Goal: Task Accomplishment & Management: Use online tool/utility

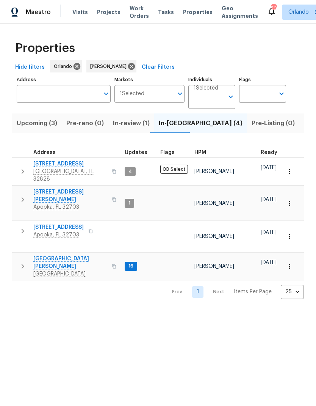
click at [304, 122] on span "Listed (7)" at bounding box center [318, 123] width 28 height 11
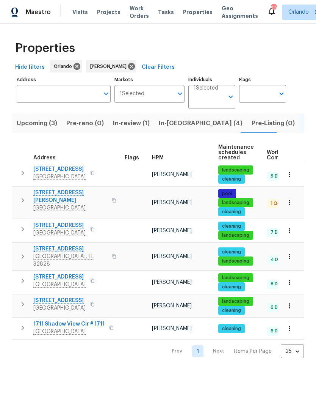
click at [56, 194] on span "[STREET_ADDRESS][PERSON_NAME]" at bounding box center [70, 196] width 74 height 15
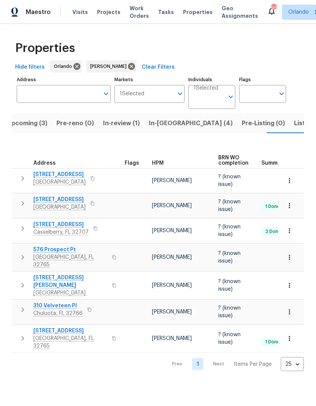
click at [294, 122] on span "Listed (7)" at bounding box center [308, 123] width 28 height 11
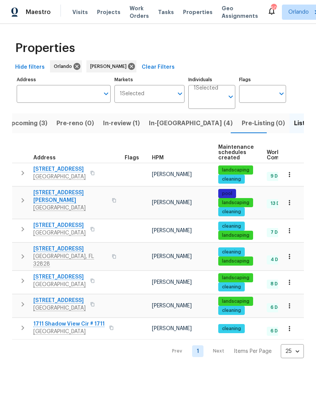
click at [165, 126] on span "In-reno (4)" at bounding box center [191, 123] width 84 height 11
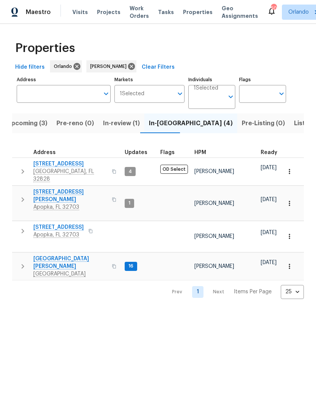
click at [65, 223] on span "1906 Sunbow Ave" at bounding box center [58, 227] width 50 height 8
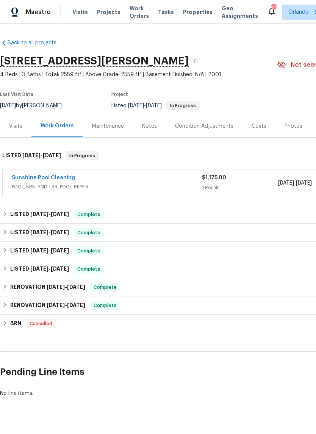
click at [56, 180] on link "Sunshine Pool Cleaning" at bounding box center [43, 177] width 63 height 5
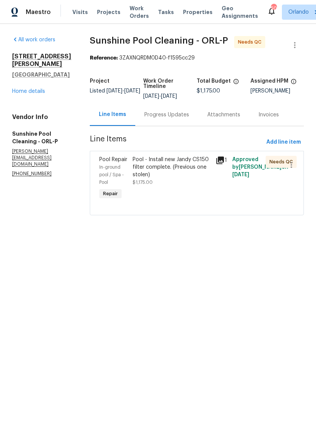
click at [190, 176] on div "Pool - Install new Jandy CS150 filter complete. (Previous one stolen)" at bounding box center [172, 167] width 79 height 23
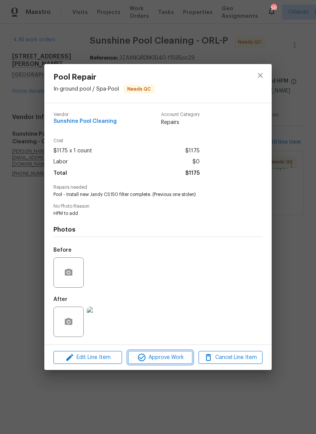
click at [183, 358] on span "Approve Work" at bounding box center [160, 357] width 60 height 9
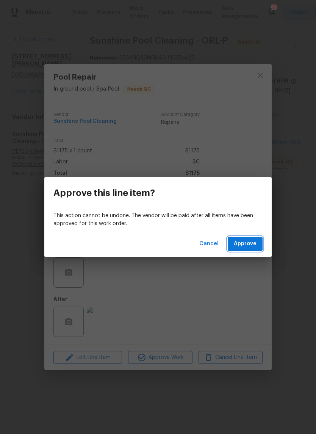
click at [254, 246] on span "Approve" at bounding box center [245, 243] width 23 height 9
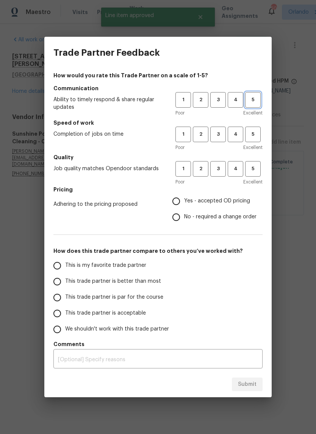
click at [253, 106] on button "5" at bounding box center [253, 100] width 16 height 16
click at [256, 139] on button "5" at bounding box center [253, 135] width 16 height 16
click at [254, 167] on span "5" at bounding box center [253, 169] width 14 height 9
click at [192, 200] on span "Yes - accepted OD pricing" at bounding box center [217, 201] width 66 height 8
click at [184, 200] on input "Yes - accepted OD pricing" at bounding box center [176, 201] width 16 height 16
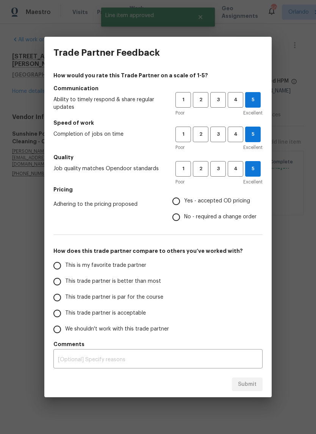
radio input "true"
click at [123, 268] on span "This is my favorite trade partner" at bounding box center [105, 266] width 81 height 8
click at [65, 268] on input "This is my favorite trade partner" at bounding box center [57, 266] width 16 height 16
click at [251, 381] on span "Submit" at bounding box center [247, 384] width 19 height 9
radio input "true"
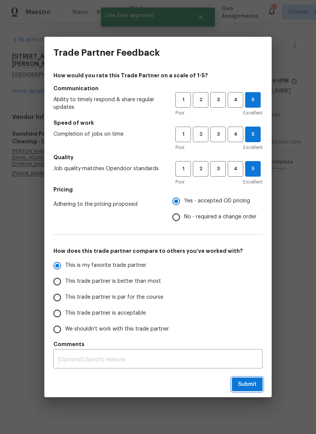
radio input "false"
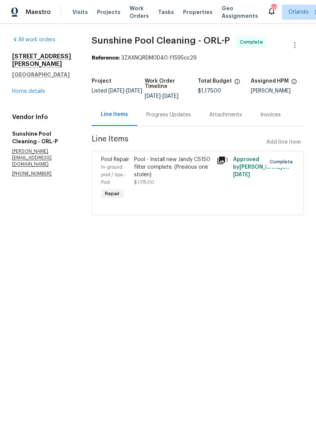
click at [36, 89] on link "Home details" at bounding box center [28, 91] width 33 height 5
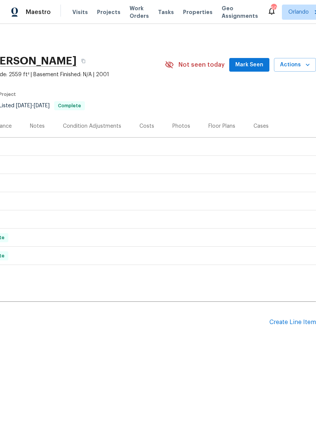
scroll to position [0, 112]
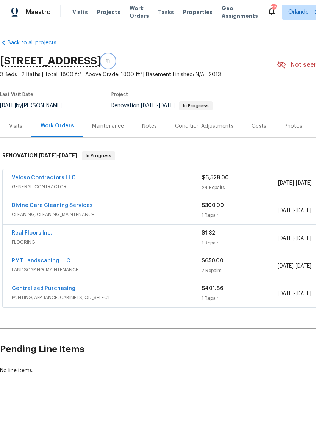
click at [110, 60] on icon "button" at bounding box center [108, 61] width 5 height 5
